Goal: Task Accomplishment & Management: Use online tool/utility

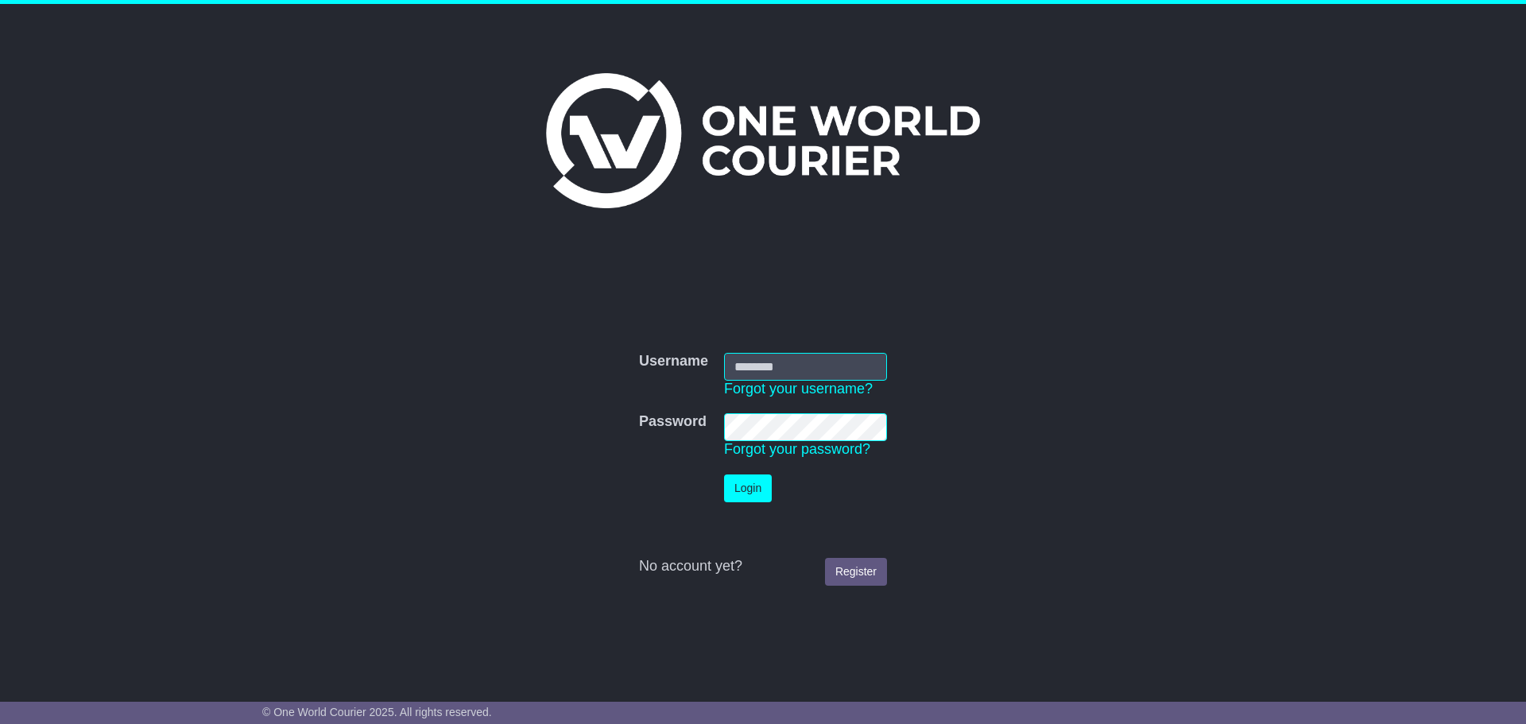
type input "**********"
click at [745, 482] on button "Login" at bounding box center [748, 488] width 48 height 28
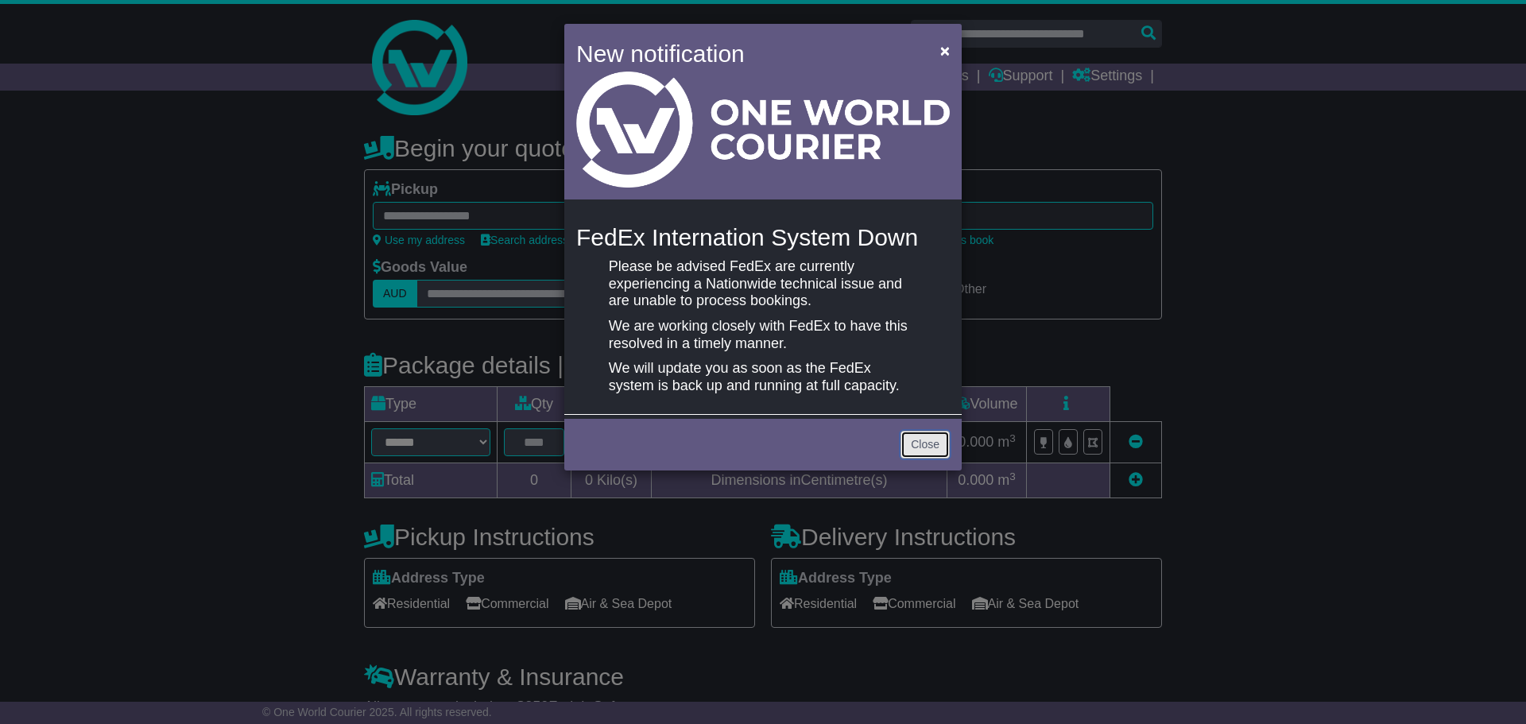
click at [937, 449] on link "Close" at bounding box center [924, 445] width 49 height 28
